Goal: Transaction & Acquisition: Purchase product/service

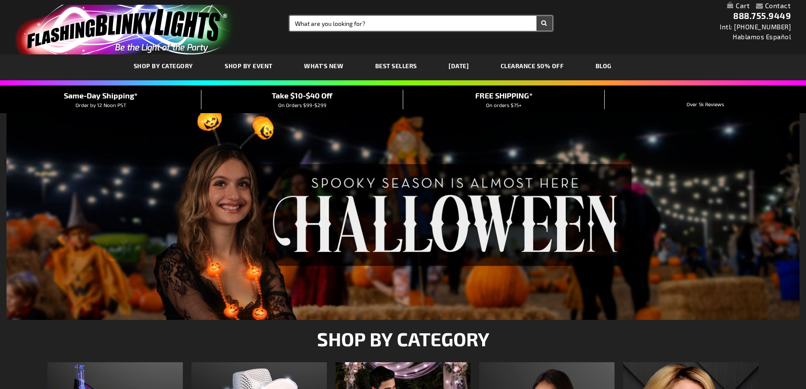
click at [347, 25] on input "Search" at bounding box center [421, 23] width 263 height 15
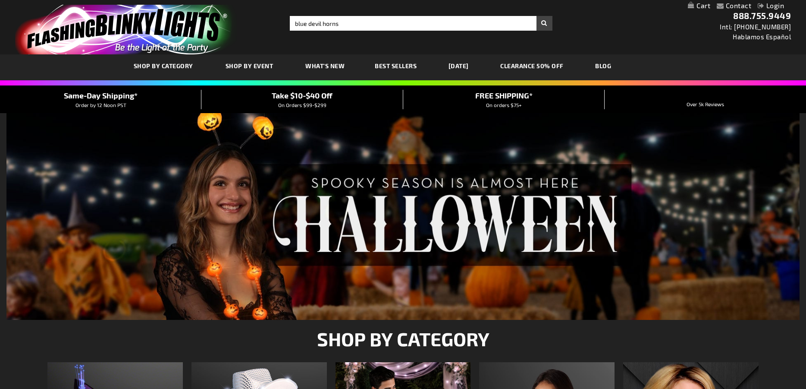
type input "blue devil horns"
click at [537, 16] on button "Search" at bounding box center [545, 23] width 16 height 15
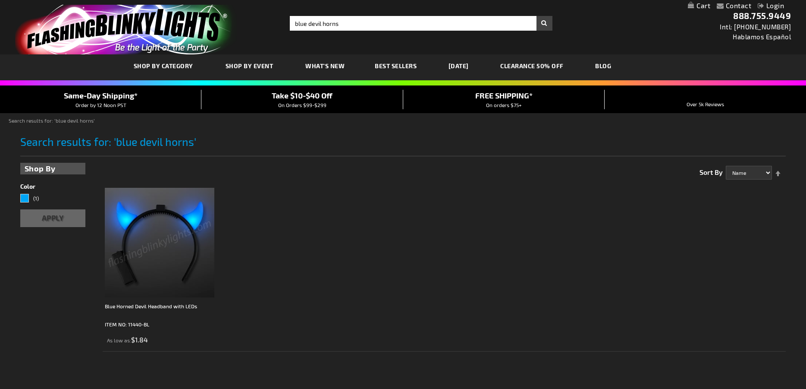
click at [147, 251] on img at bounding box center [160, 243] width 110 height 110
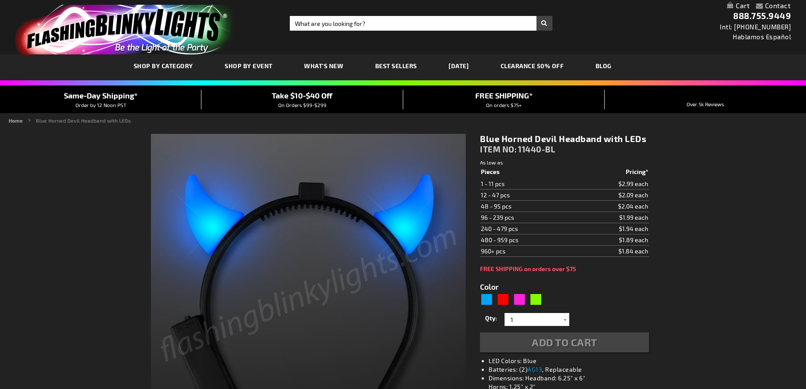
type input "5629"
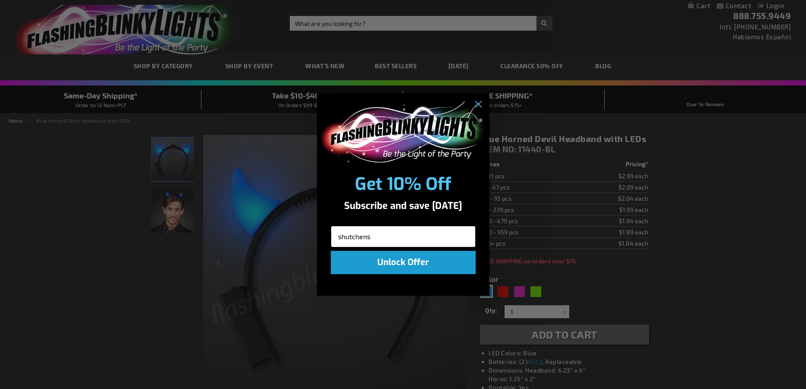
type input "[EMAIL_ADDRESS][DOMAIN_NAME]"
click at [402, 261] on button "Unlock Offer" at bounding box center [403, 262] width 145 height 23
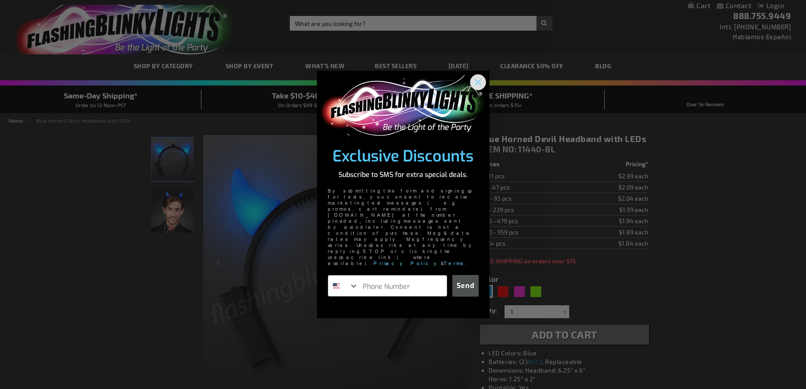
click at [475, 89] on circle "Close dialog" at bounding box center [478, 82] width 14 height 14
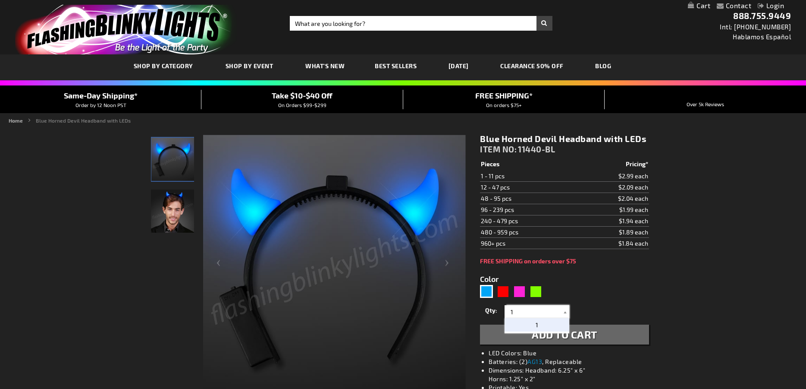
click at [528, 313] on input "1" at bounding box center [538, 311] width 63 height 13
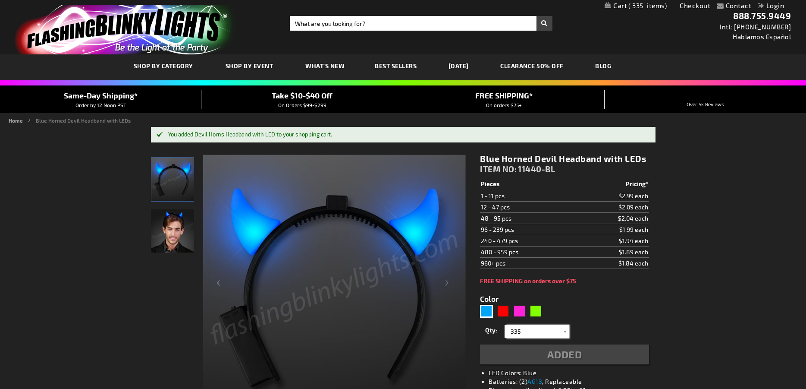
type input "335"
